Goal: Information Seeking & Learning: Learn about a topic

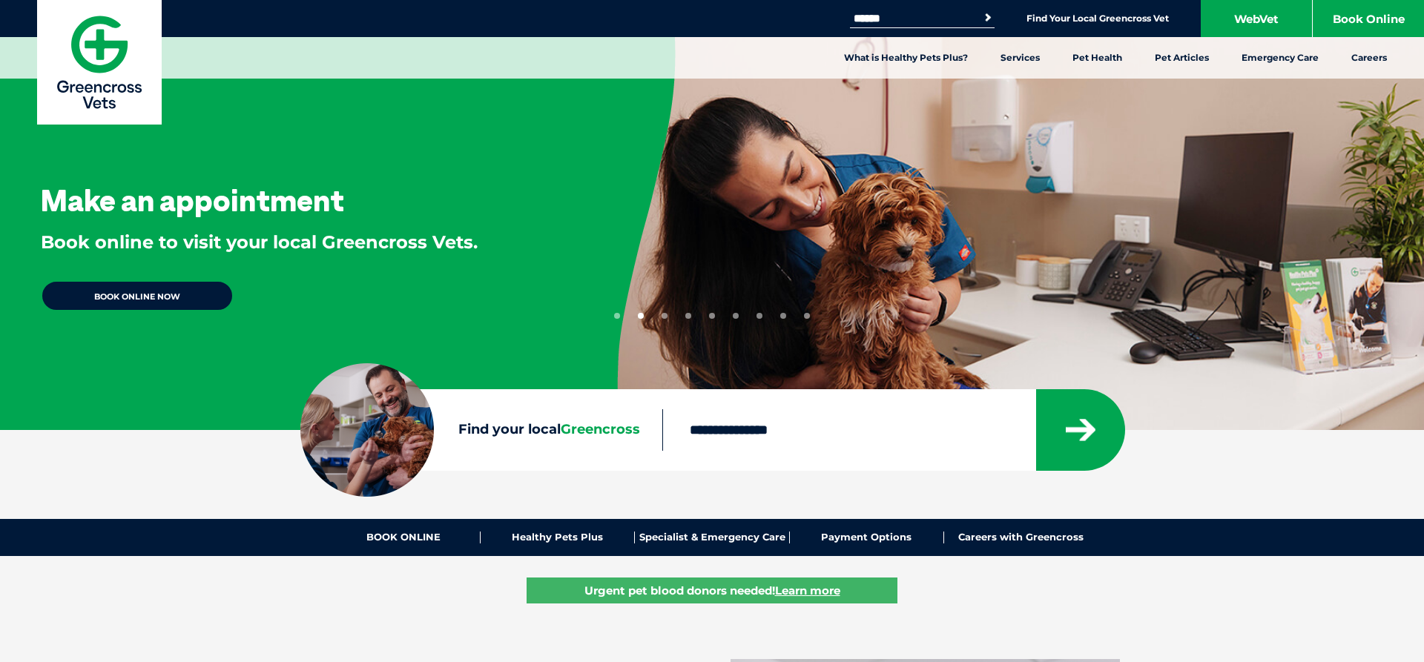
click at [916, 16] on input "Search for:" at bounding box center [913, 19] width 126 height 12
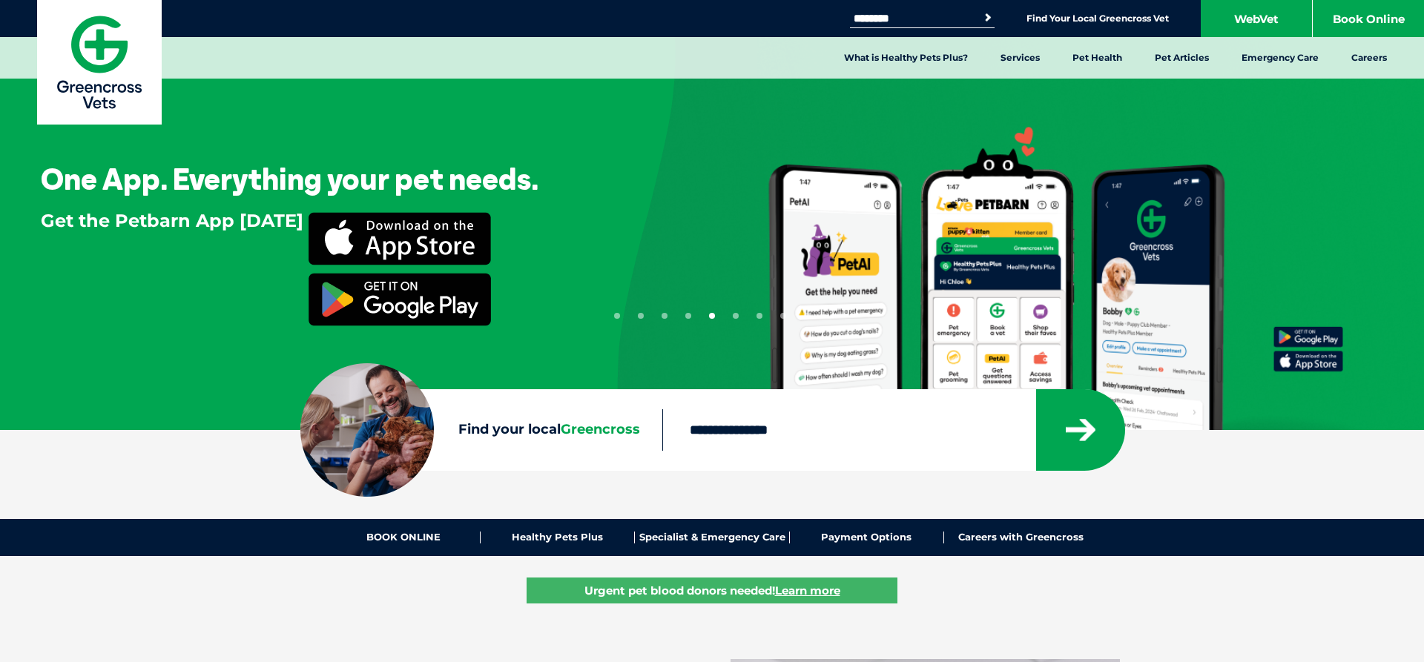
type input "********"
click at [980, 10] on button "Search" at bounding box center [987, 17] width 15 height 15
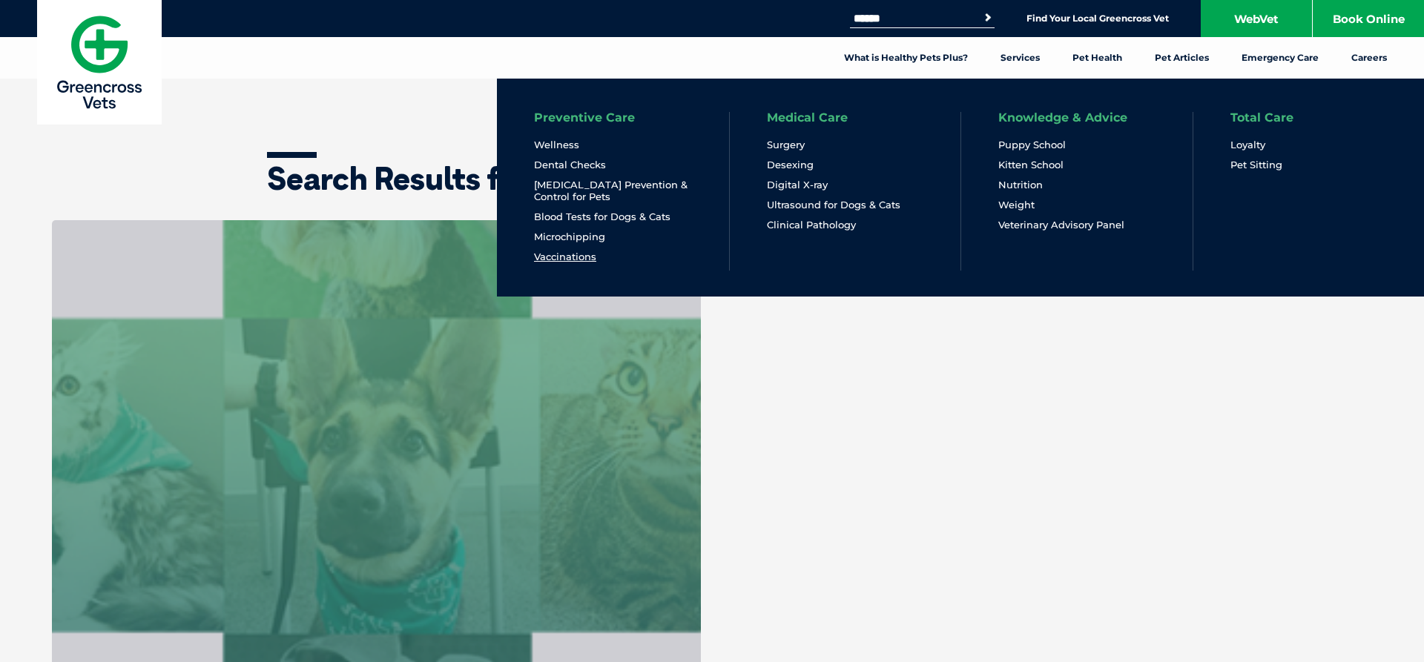
click at [570, 257] on link "Vaccinations" at bounding box center [565, 257] width 62 height 13
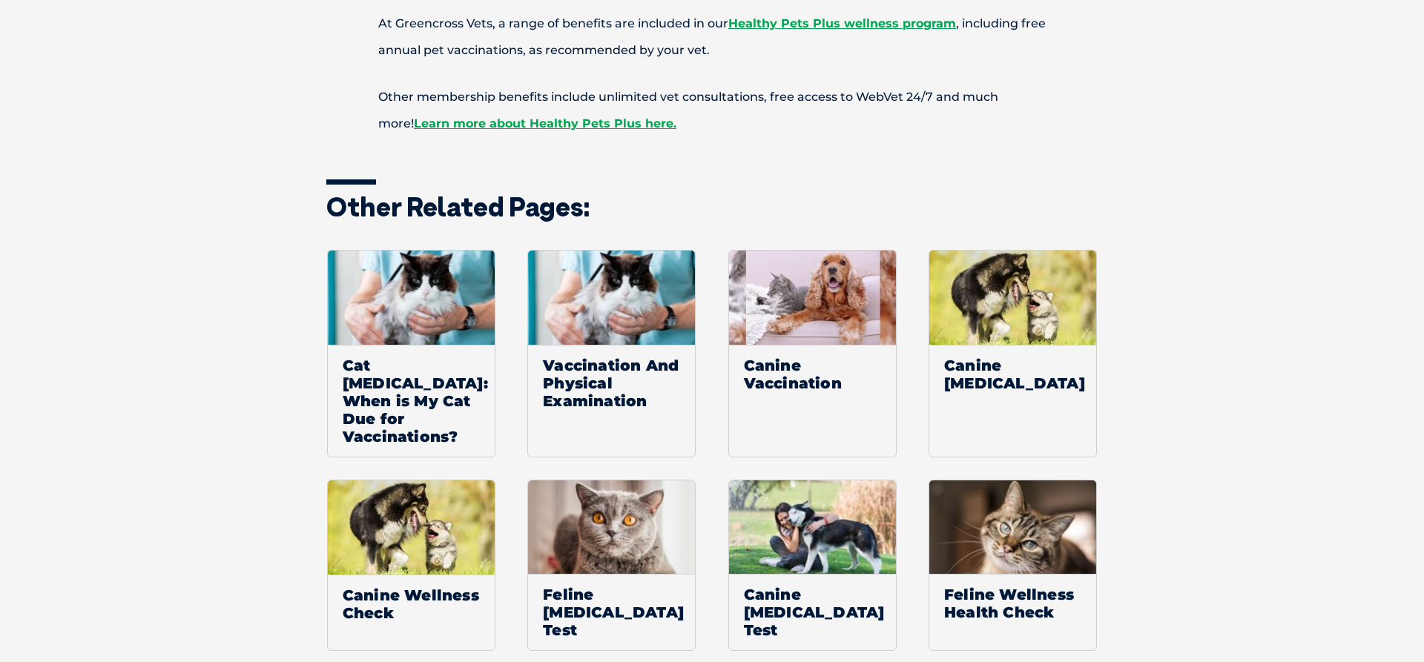
scroll to position [2118, 0]
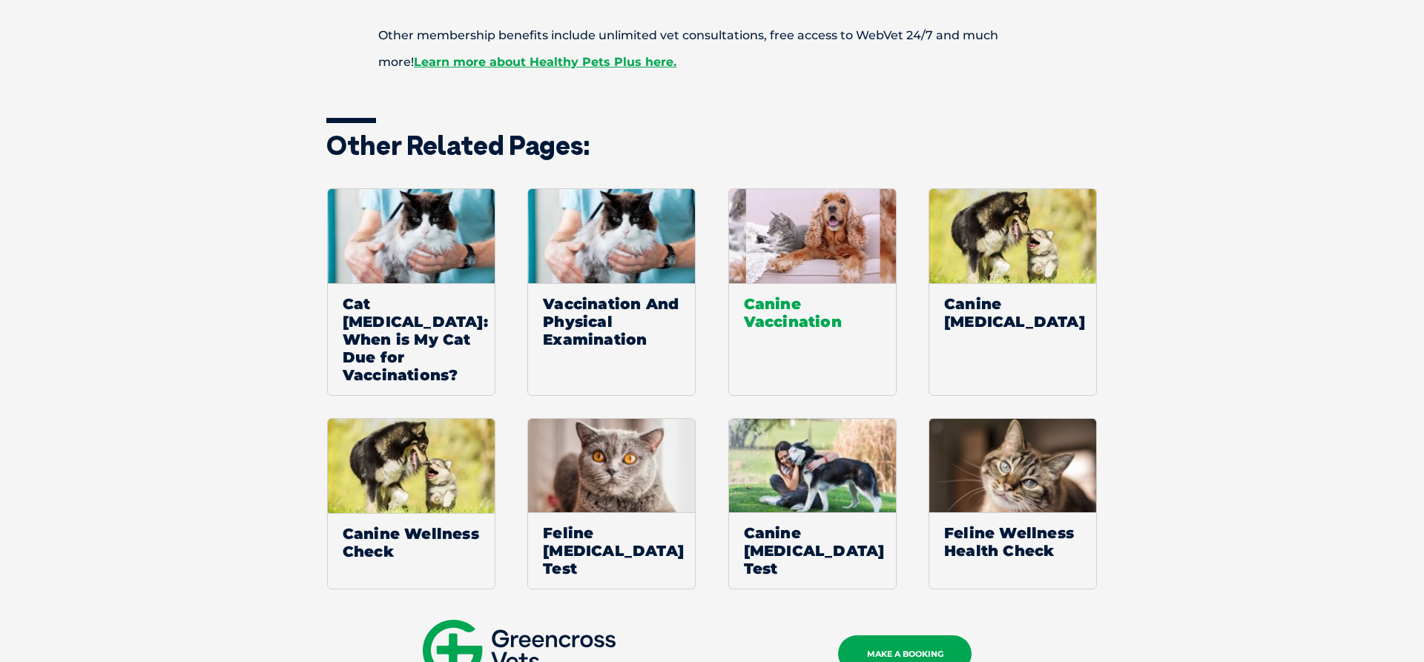
click at [810, 213] on img at bounding box center [812, 236] width 167 height 94
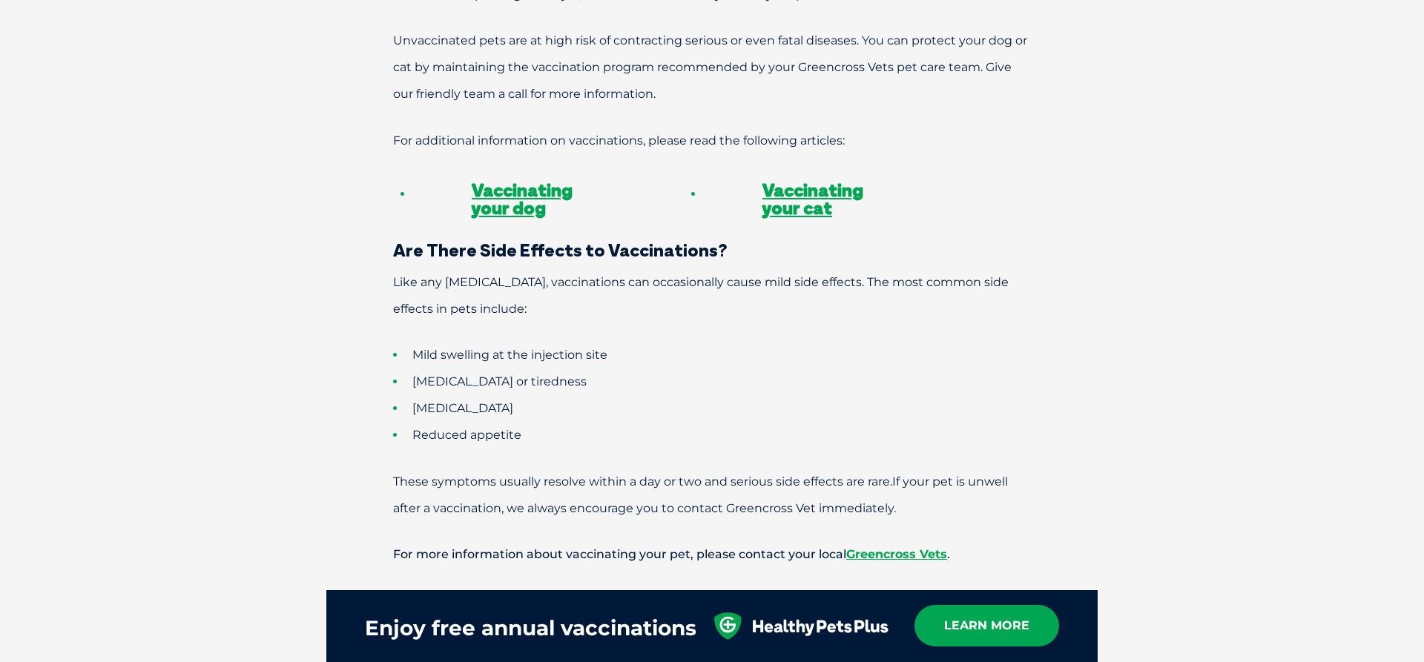
scroll to position [1362, 0]
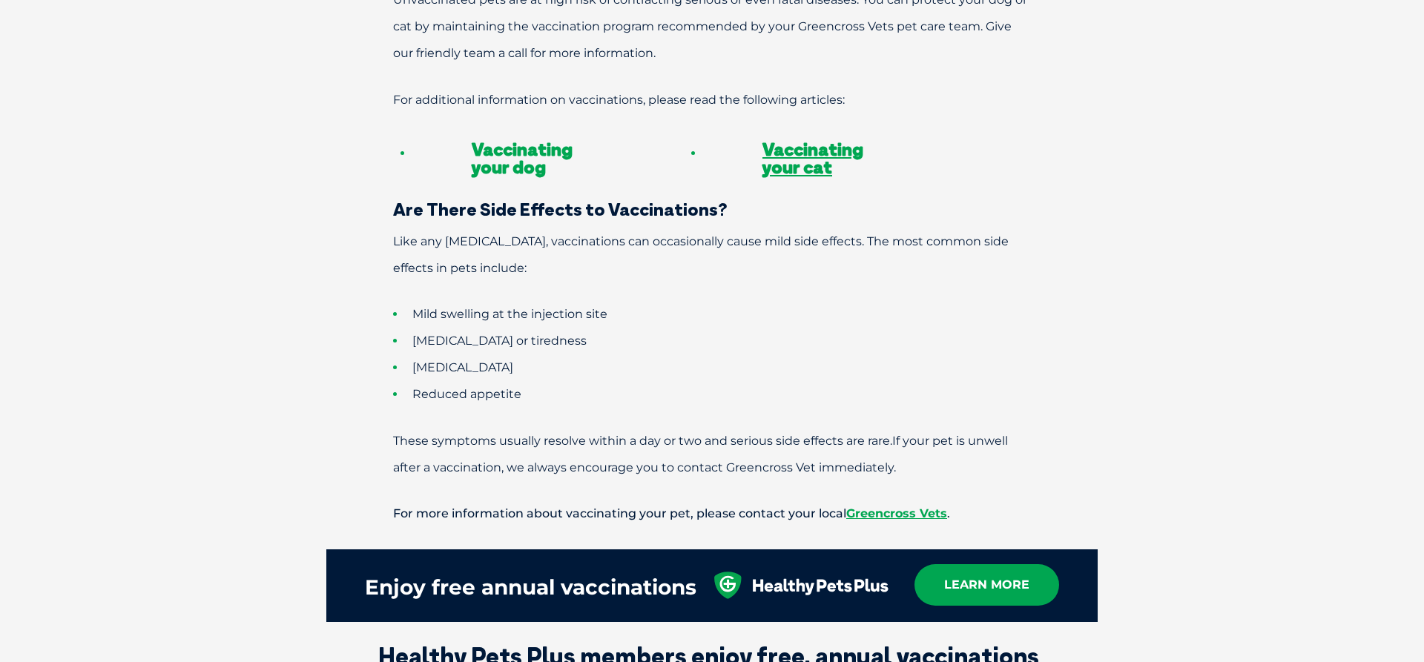
click at [507, 138] on link "Vaccinating your dog" at bounding box center [522, 158] width 101 height 40
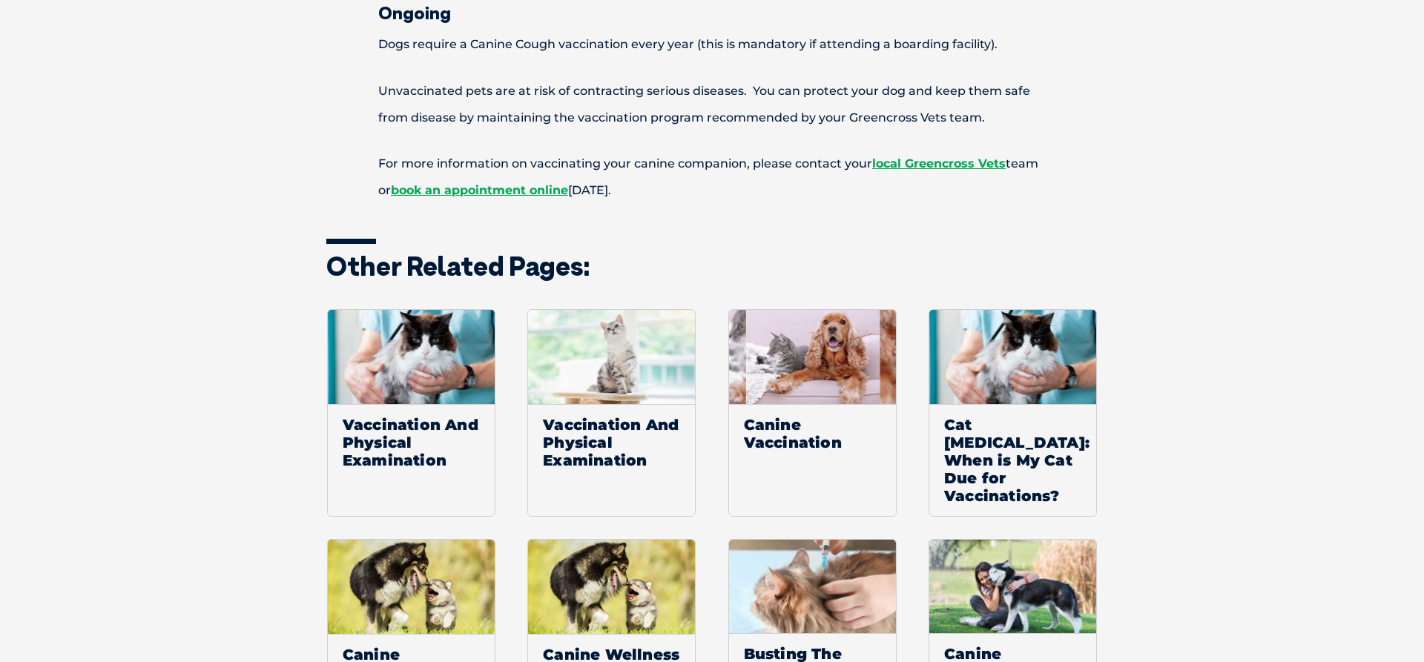
scroll to position [2572, 0]
